Goal: Task Accomplishment & Management: Use online tool/utility

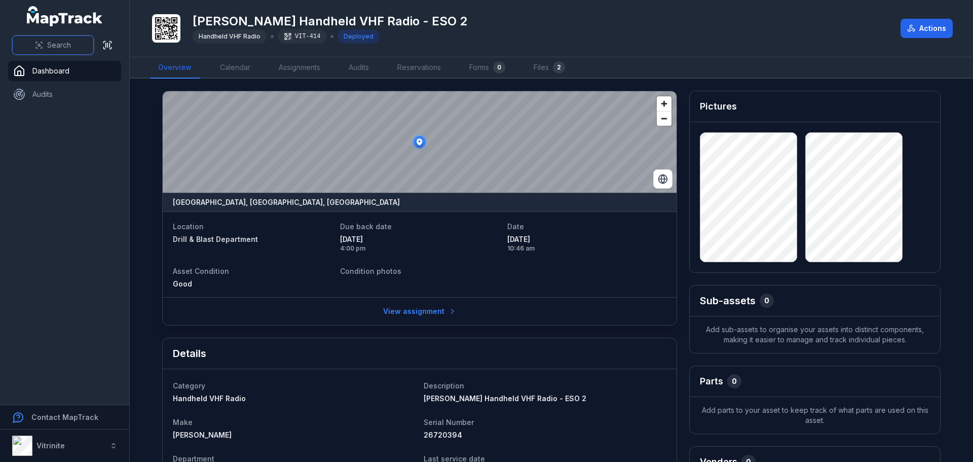
click at [34, 42] on button "Search" at bounding box center [53, 44] width 82 height 19
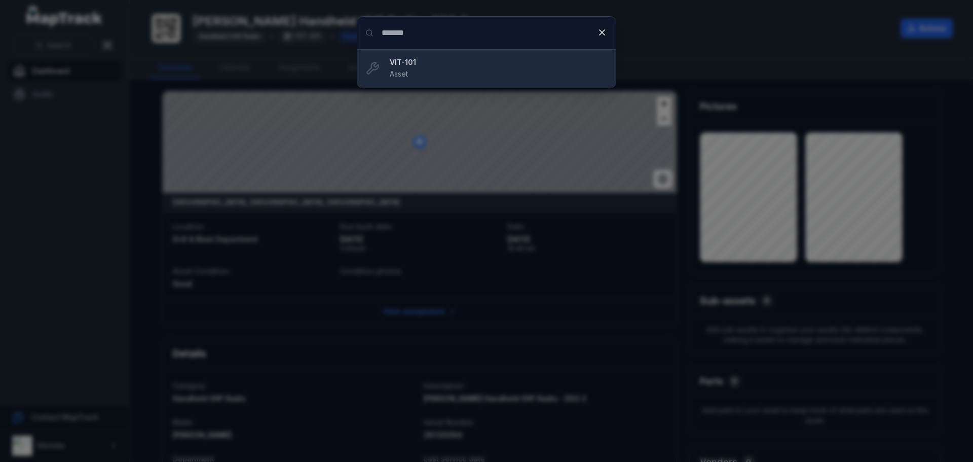
type input "*******"
click at [431, 60] on strong "VIT-101" at bounding box center [499, 62] width 218 height 10
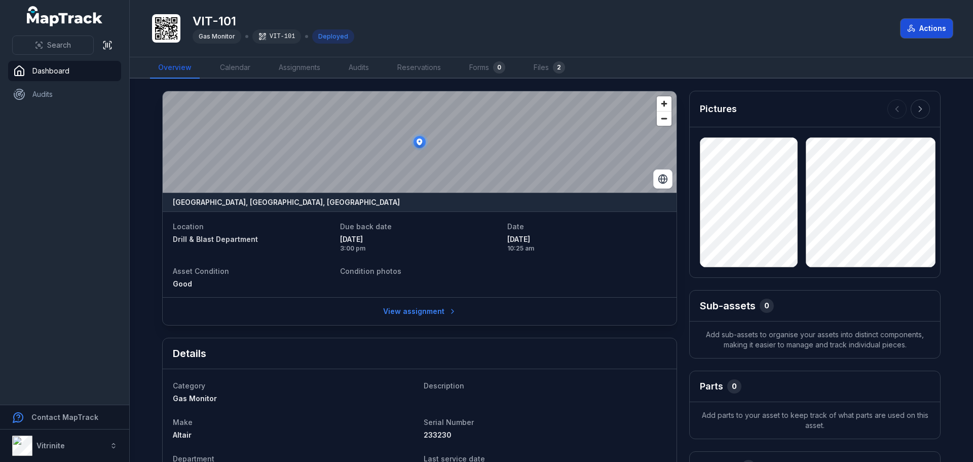
click at [928, 32] on button "Actions" at bounding box center [926, 28] width 52 height 19
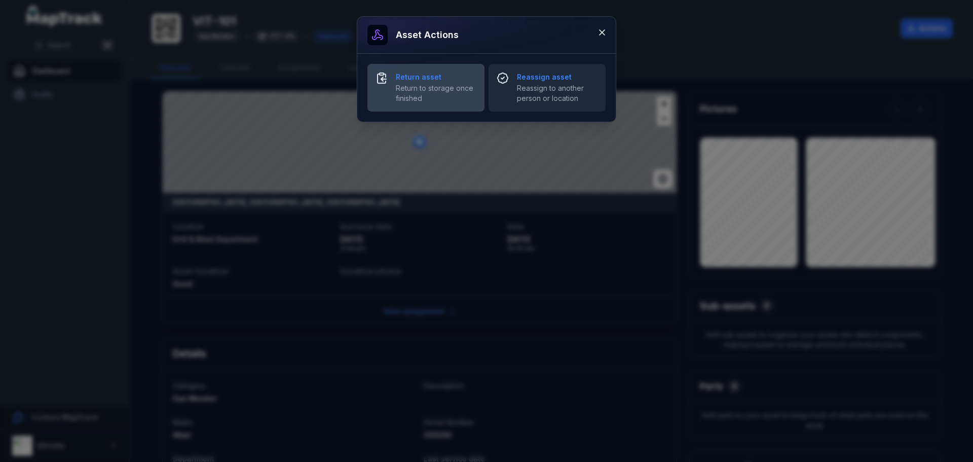
click at [396, 76] on strong "Return asset" at bounding box center [436, 77] width 81 height 10
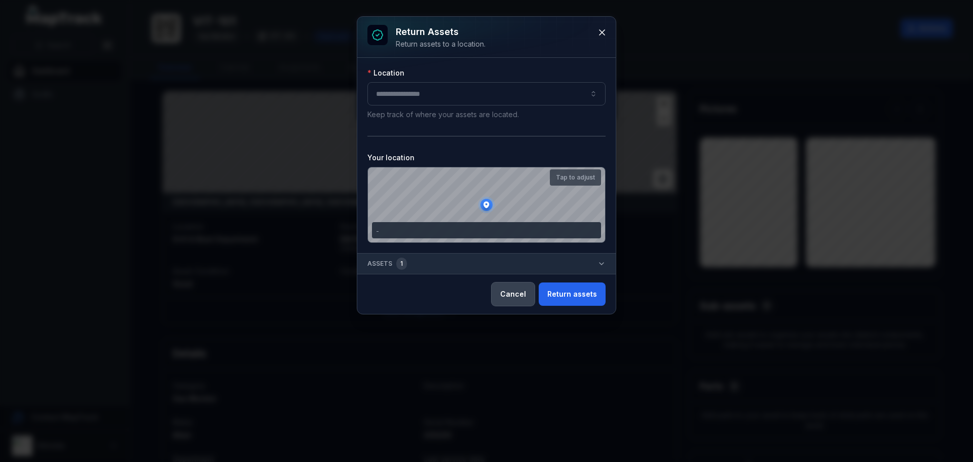
click at [515, 298] on button "Cancel" at bounding box center [512, 293] width 43 height 23
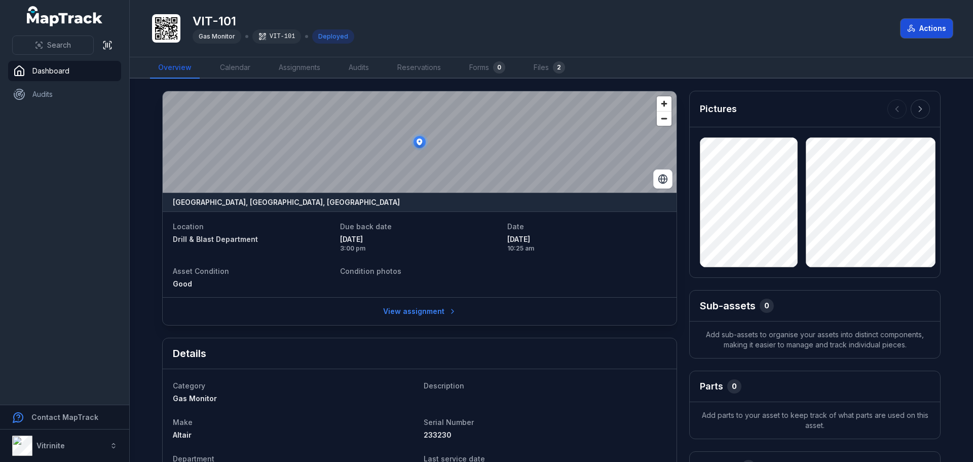
click at [933, 24] on button "Actions" at bounding box center [926, 28] width 52 height 19
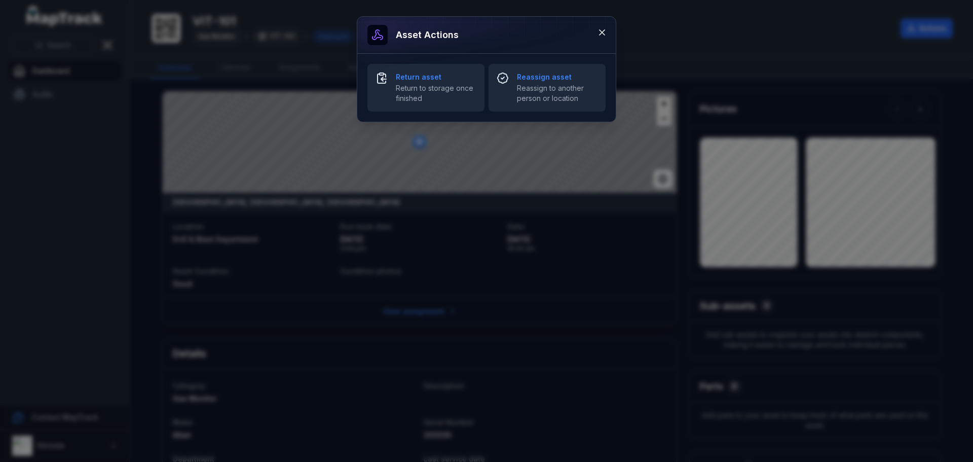
click at [588, 289] on div "Asset actions Return asset Return to storage once finished Reassign asset Reass…" at bounding box center [486, 231] width 973 height 462
click at [601, 27] on button at bounding box center [601, 32] width 19 height 19
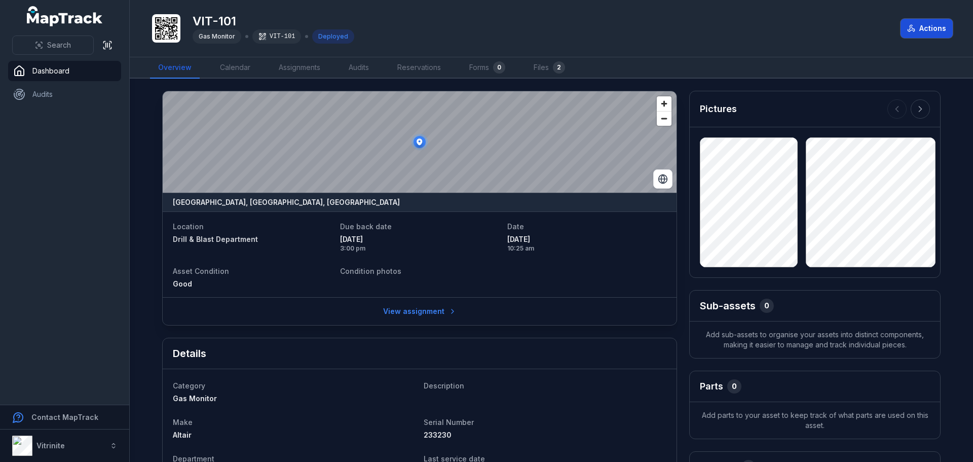
click at [922, 24] on button "Actions" at bounding box center [926, 28] width 52 height 19
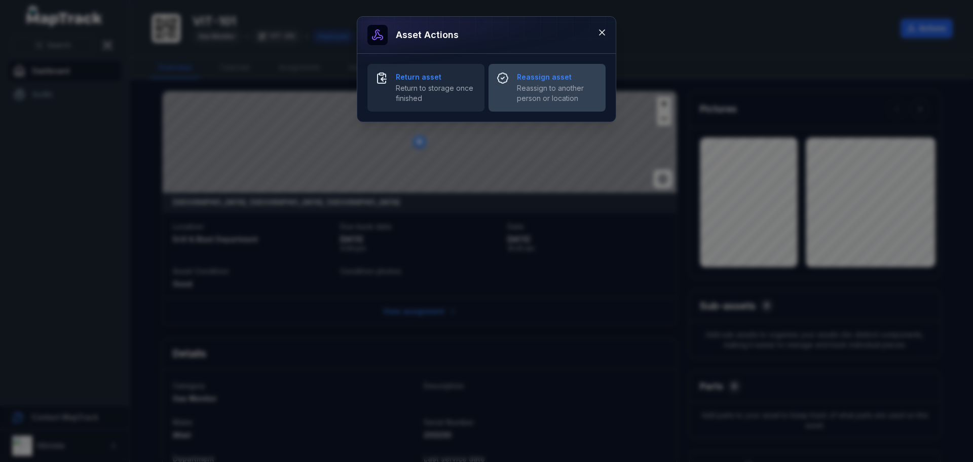
click at [533, 93] on span "Reassign to another person or location" at bounding box center [557, 93] width 81 height 20
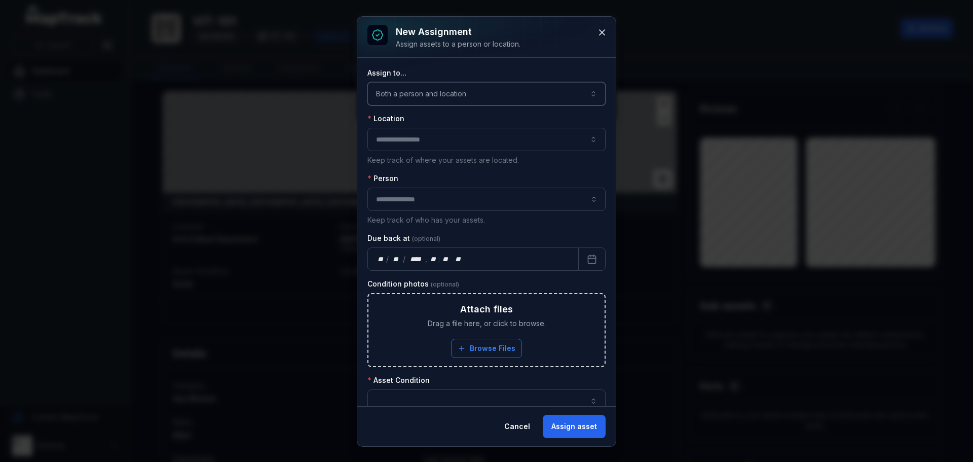
click at [587, 91] on button "Both a person and location ****" at bounding box center [486, 93] width 238 height 23
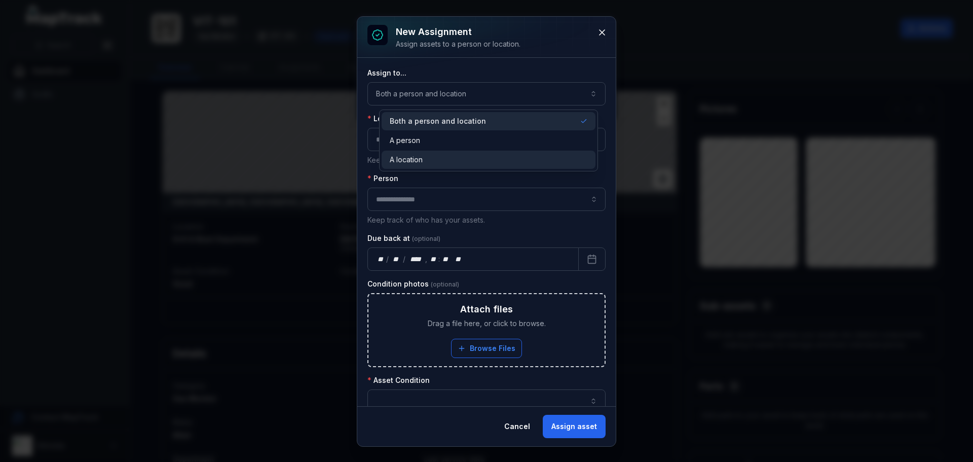
click at [425, 160] on div "A location" at bounding box center [489, 160] width 198 height 10
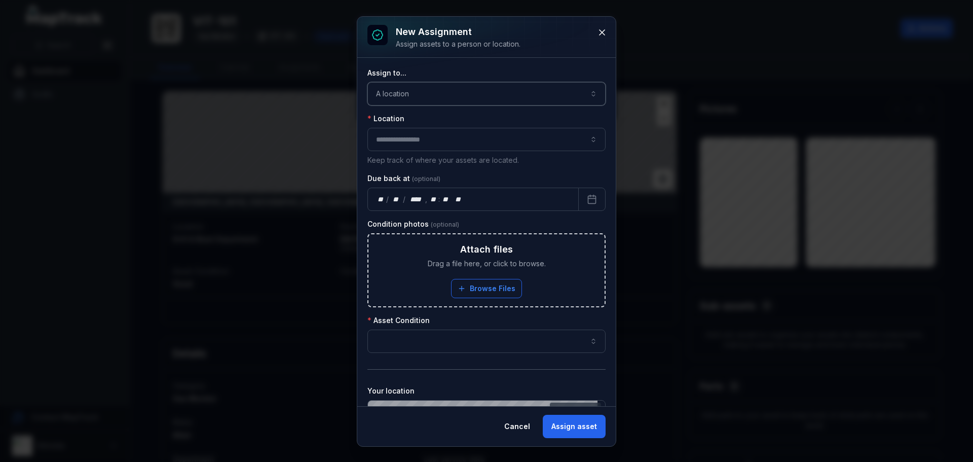
click at [413, 143] on div at bounding box center [486, 139] width 238 height 23
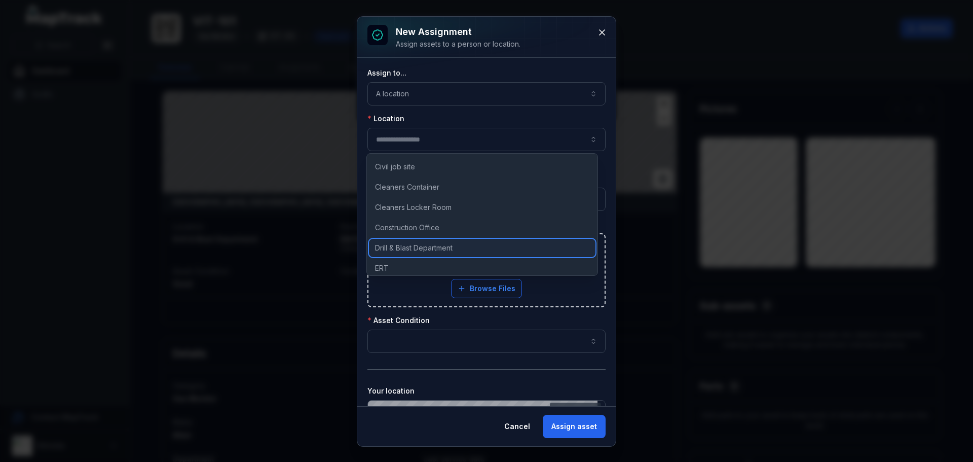
click at [397, 246] on span "Drill & Blast Department" at bounding box center [414, 248] width 78 height 10
type input "**********"
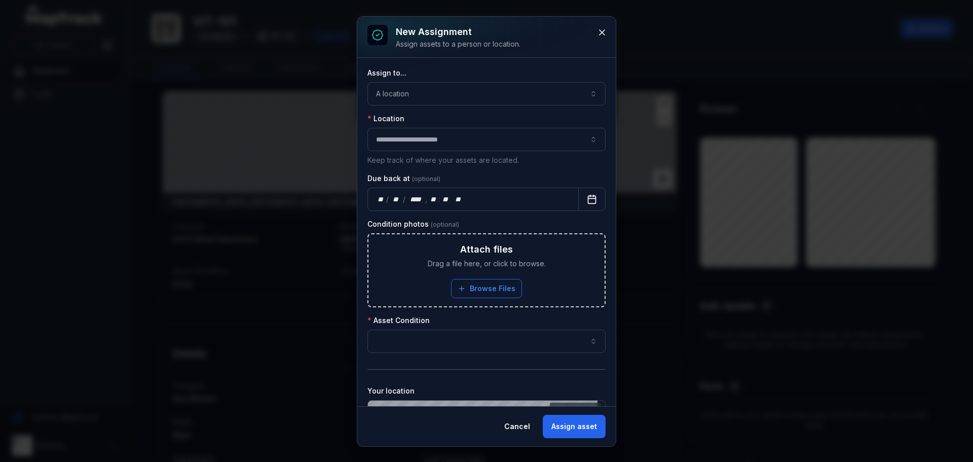
click at [589, 201] on icon "Calendar" at bounding box center [592, 199] width 10 height 10
click at [431, 197] on div "** **" at bounding box center [431, 199] width 10 height 10
click at [410, 345] on button "button" at bounding box center [486, 340] width 238 height 23
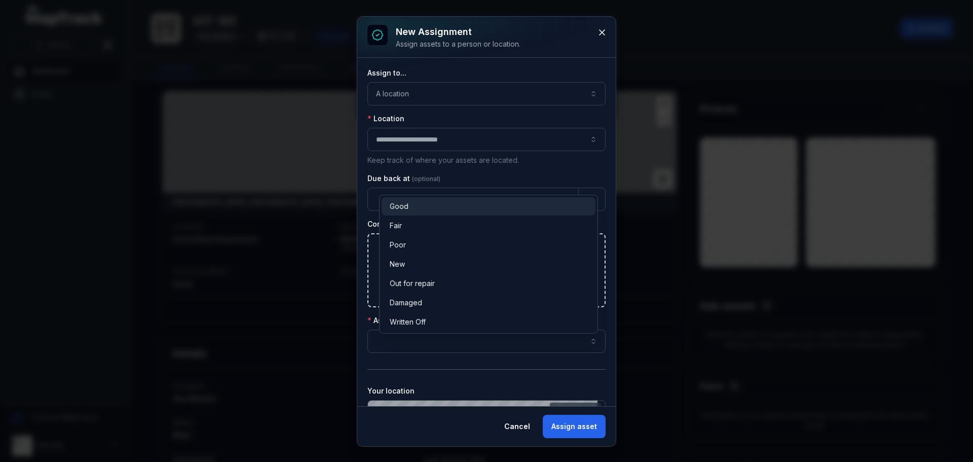
click at [401, 198] on div "Good" at bounding box center [488, 206] width 214 height 18
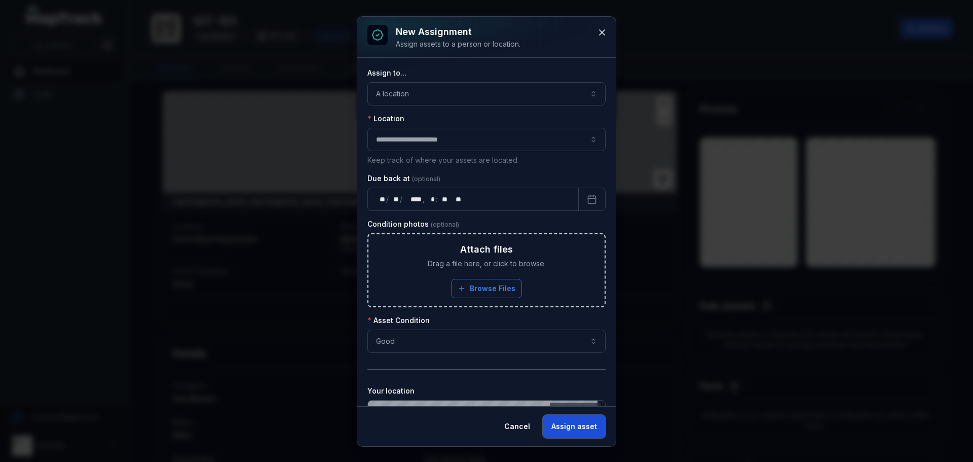
click at [574, 426] on button "Assign asset" at bounding box center [574, 425] width 63 height 23
